Goal: Navigation & Orientation: Find specific page/section

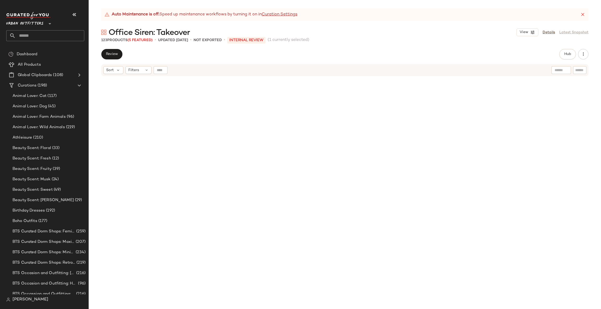
scroll to position [865, 0]
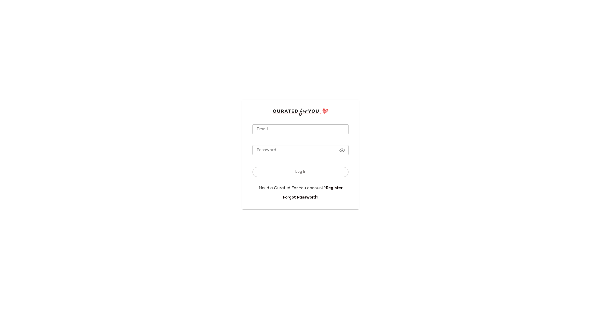
type input "**********"
click at [279, 171] on button "Log In" at bounding box center [301, 172] width 96 height 10
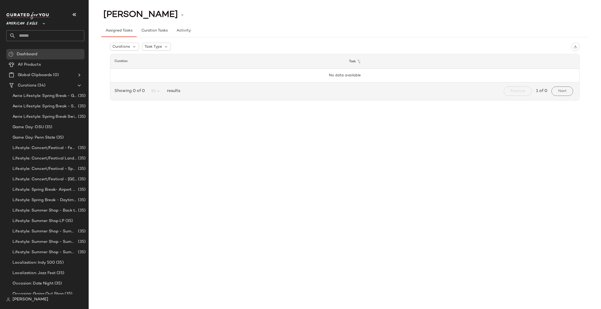
click at [35, 24] on span "American Eagle" at bounding box center [21, 22] width 31 height 9
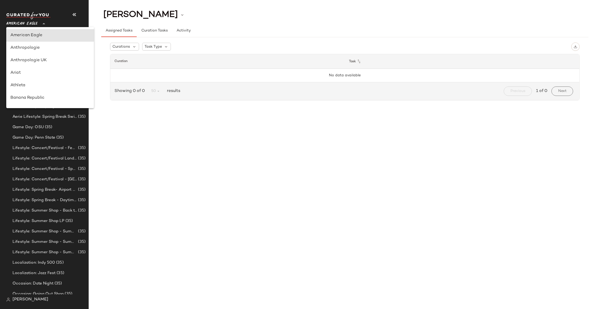
scroll to position [130, 0]
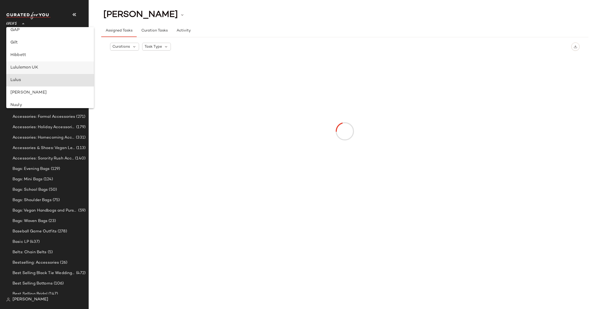
click at [42, 67] on div "Lululemon UK" at bounding box center [49, 68] width 79 height 6
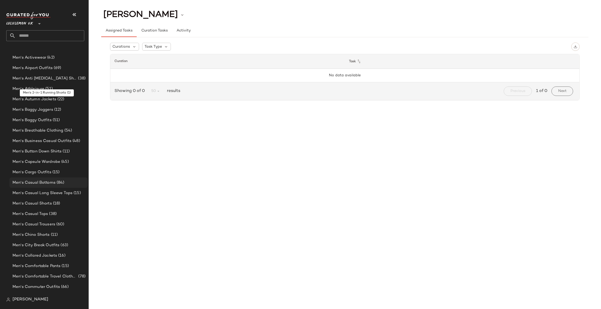
scroll to position [313, 0]
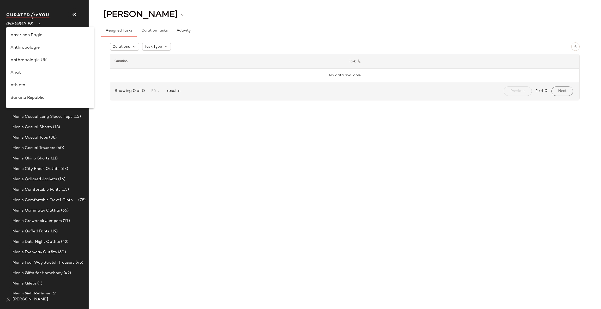
click at [32, 22] on span "Lululemon UK" at bounding box center [19, 22] width 27 height 9
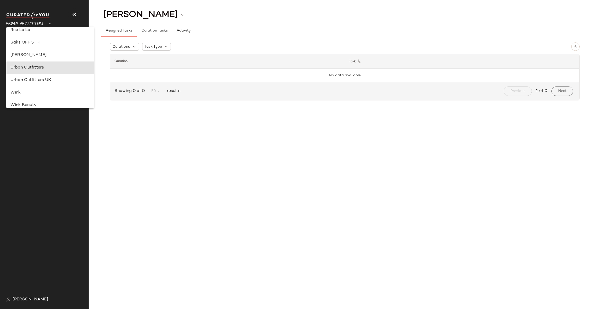
scroll to position [0, 0]
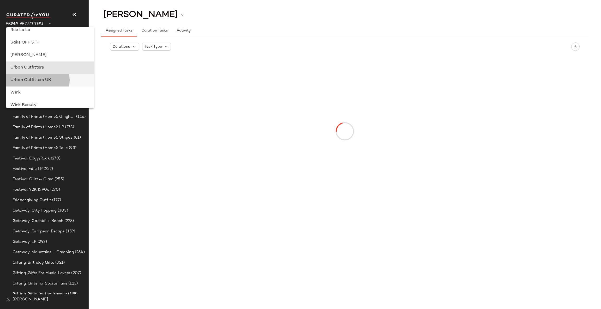
click at [55, 78] on div "Urban Outfitters UK" at bounding box center [49, 80] width 79 height 6
type input "**"
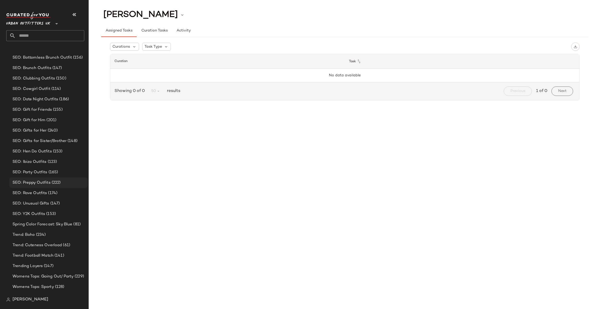
scroll to position [672, 0]
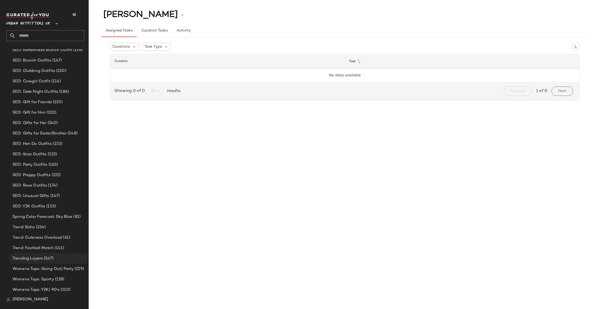
click at [71, 260] on div "Trending Layers (147)" at bounding box center [48, 259] width 75 height 6
